Goal: Information Seeking & Learning: Learn about a topic

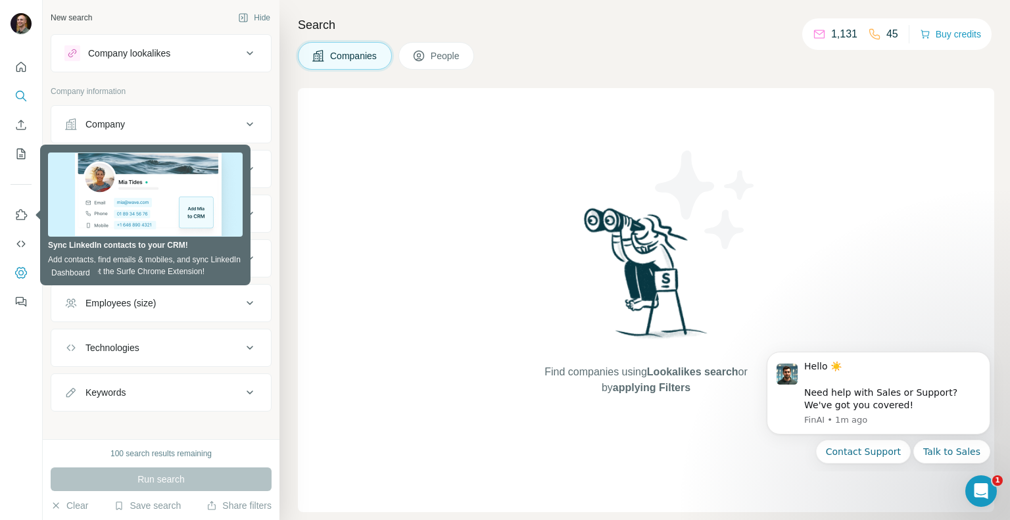
click at [22, 266] on icon "Dashboard" at bounding box center [20, 272] width 13 height 13
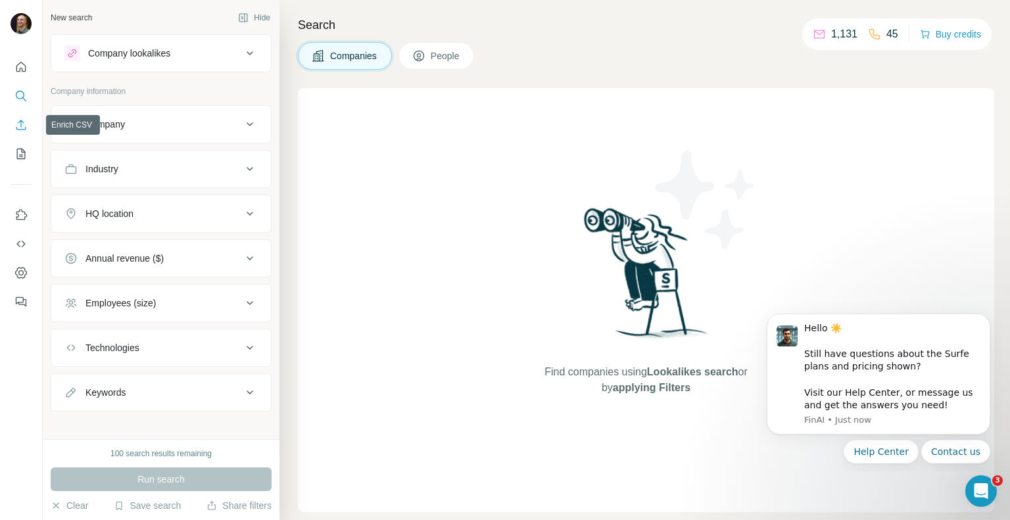
click at [18, 126] on icon "Enrich CSV" at bounding box center [20, 124] width 13 height 13
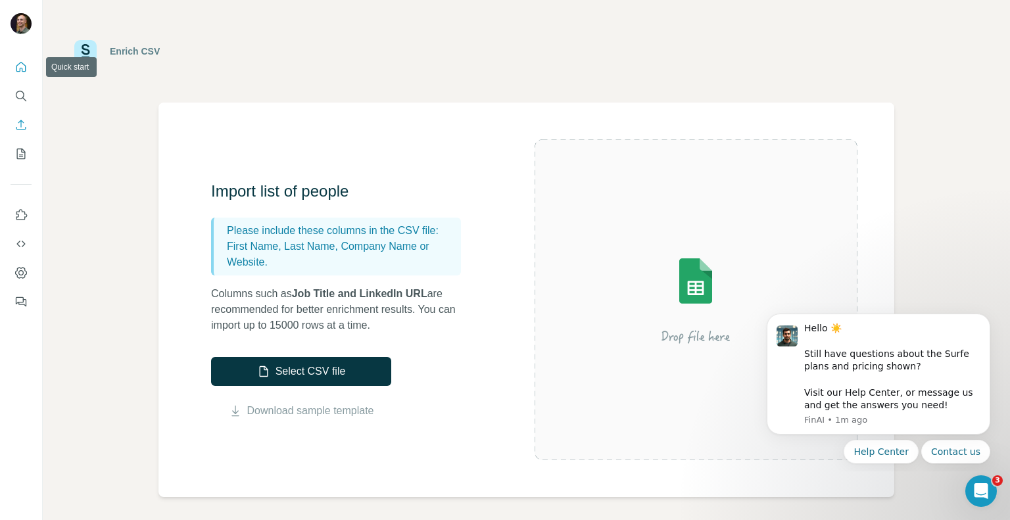
click at [24, 69] on icon "Quick start" at bounding box center [20, 67] width 13 height 13
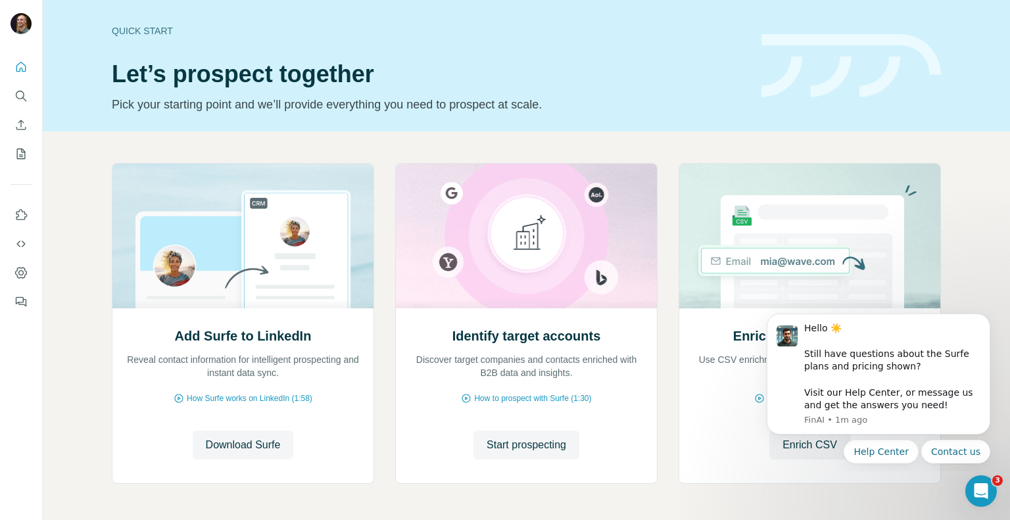
scroll to position [47, 0]
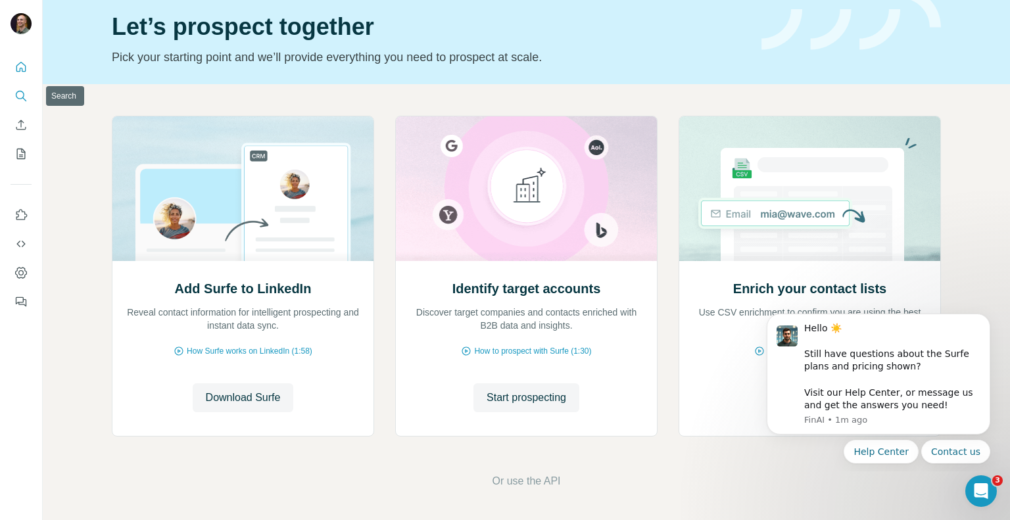
click at [24, 88] on button "Search" at bounding box center [21, 96] width 21 height 24
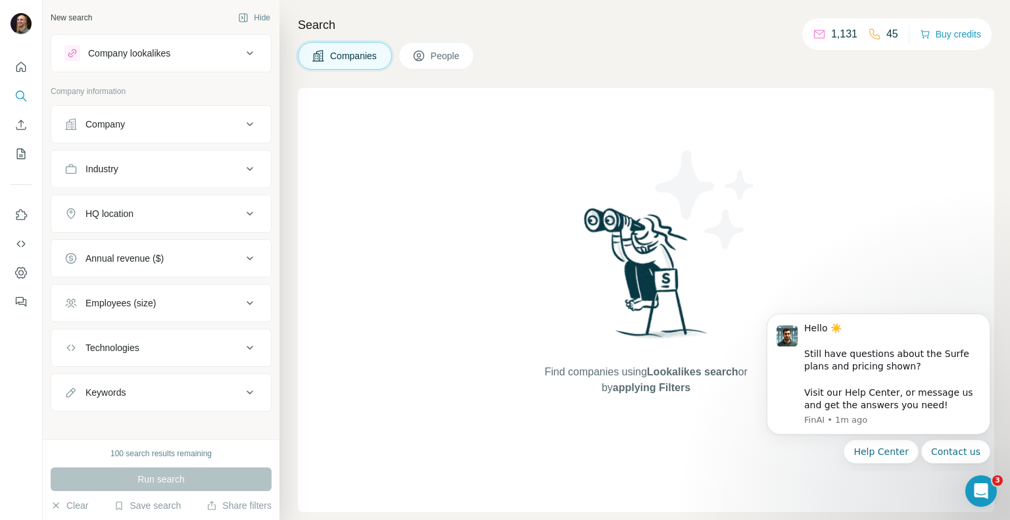
click at [316, 11] on div "Search Companies People Find companies using Lookalikes search or by applying F…" at bounding box center [645, 260] width 731 height 520
click at [23, 61] on icon "Quick start" at bounding box center [20, 67] width 13 height 13
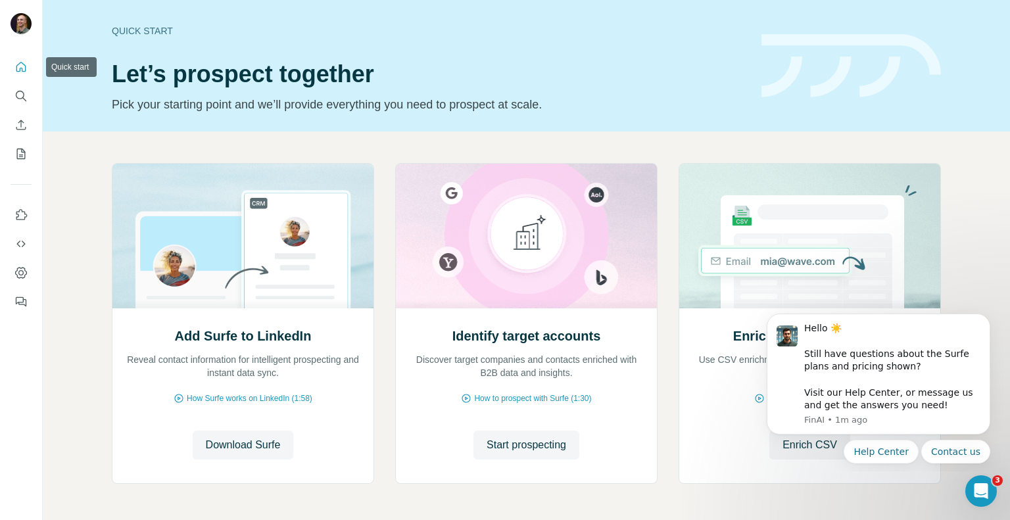
click at [30, 91] on button "Search" at bounding box center [21, 96] width 21 height 24
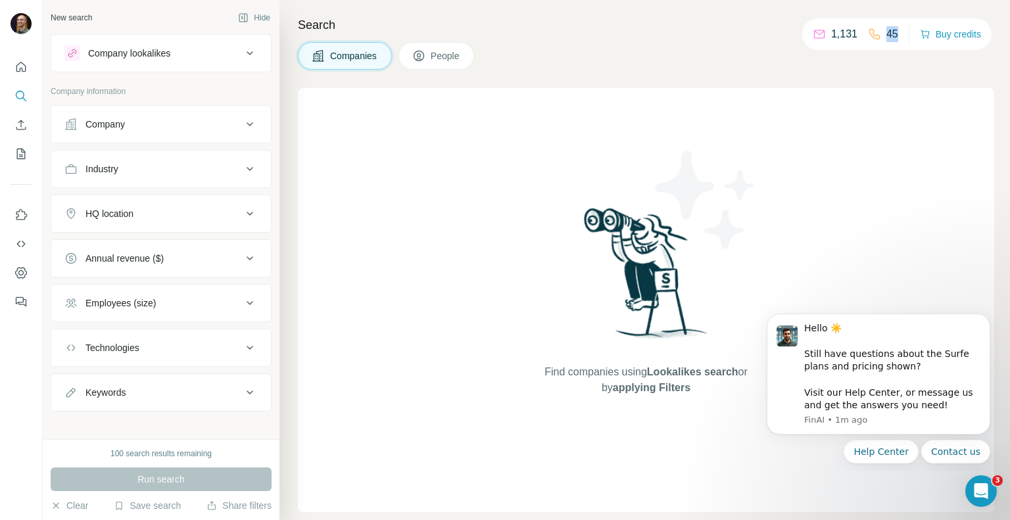
drag, startPoint x: 896, startPoint y: 34, endPoint x: 855, endPoint y: 29, distance: 41.0
click at [855, 29] on div "1,131 45" at bounding box center [856, 34] width 86 height 18
drag, startPoint x: 841, startPoint y: 30, endPoint x: 812, endPoint y: 30, distance: 29.6
click at [812, 30] on div "1,131 45 Buy credits" at bounding box center [897, 34] width 189 height 32
drag, startPoint x: 858, startPoint y: 32, endPoint x: 826, endPoint y: 32, distance: 32.2
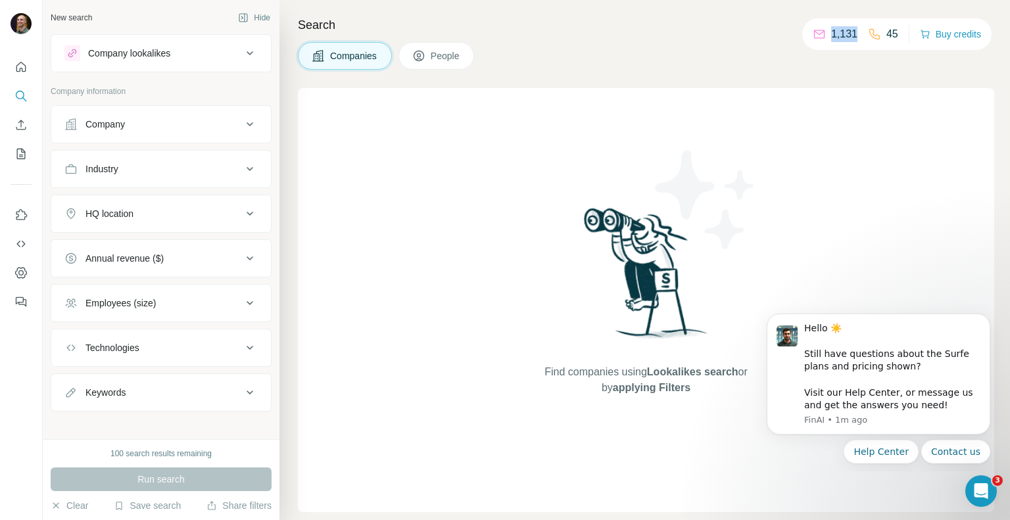
click at [826, 32] on div "1,131 45" at bounding box center [856, 34] width 86 height 18
